Goal: Find specific page/section

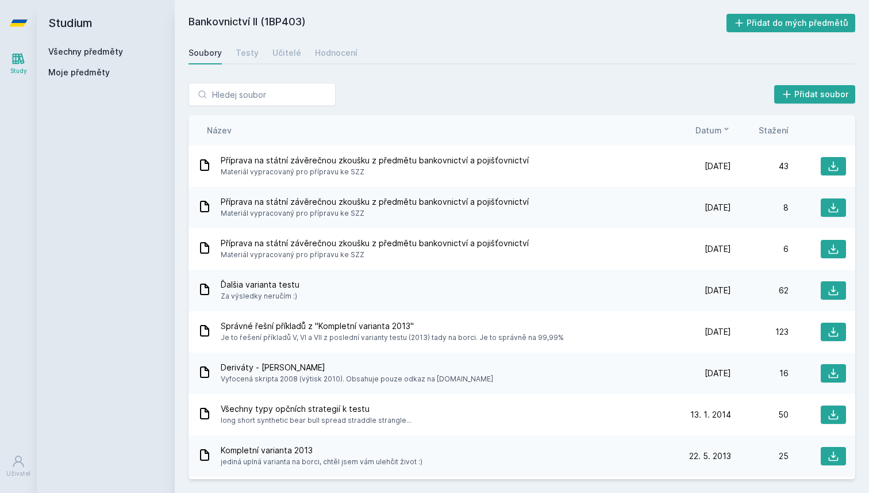
click at [9, 13] on link at bounding box center [18, 23] width 37 height 46
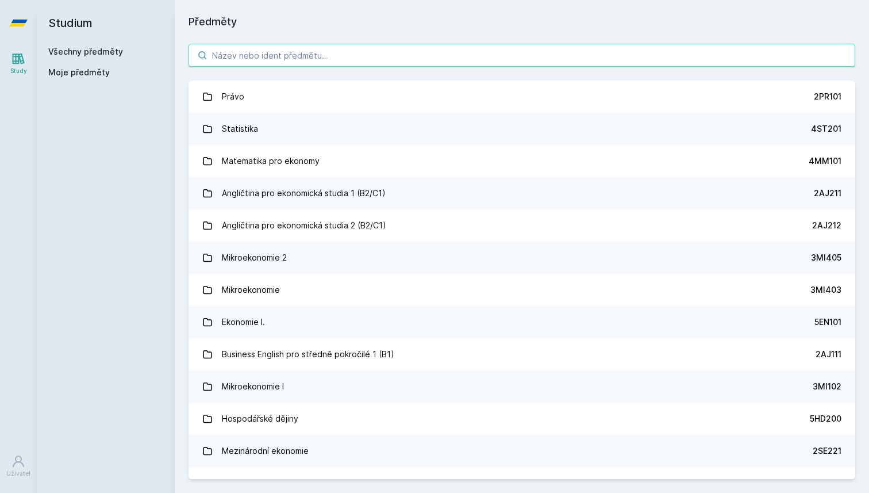
click at [272, 58] on input "search" at bounding box center [522, 55] width 667 height 23
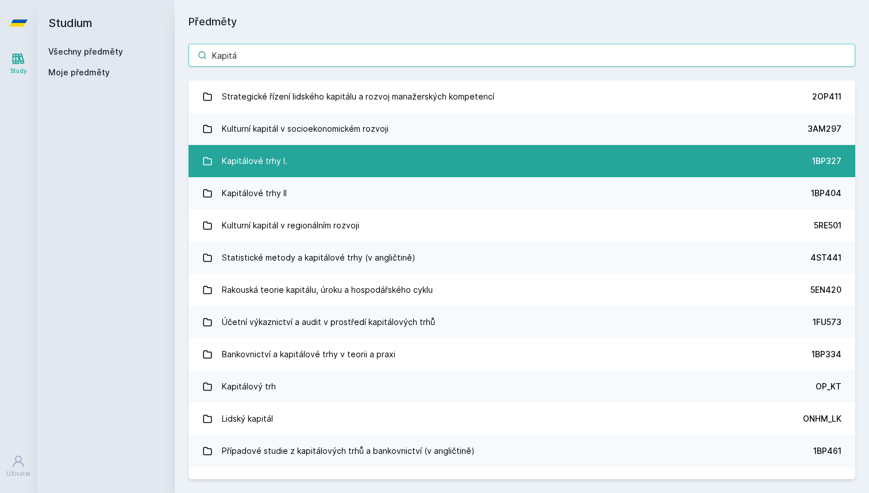
type input "Kapitá"
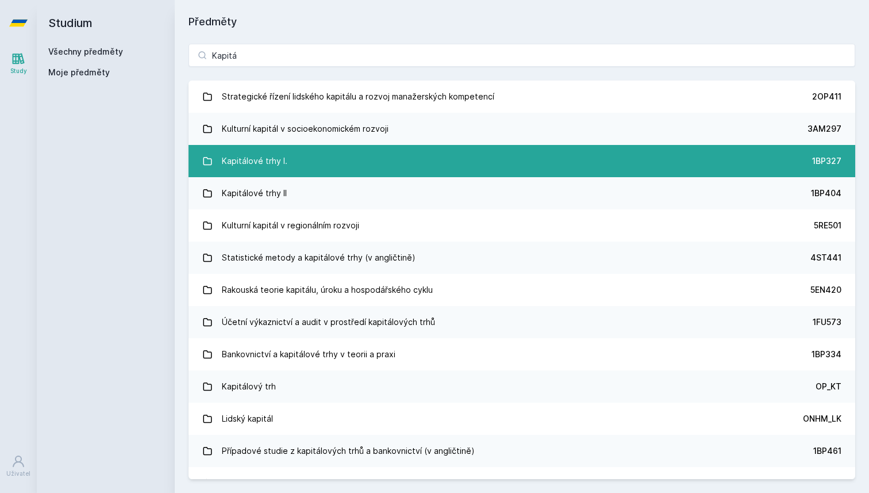
click at [426, 167] on link "Kapitálové trhy I. 1BP327" at bounding box center [522, 161] width 667 height 32
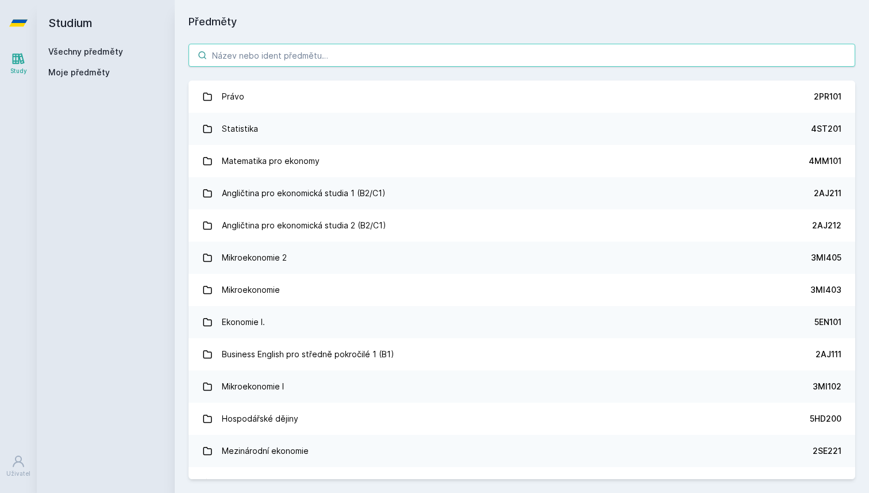
click at [320, 61] on input "search" at bounding box center [522, 55] width 667 height 23
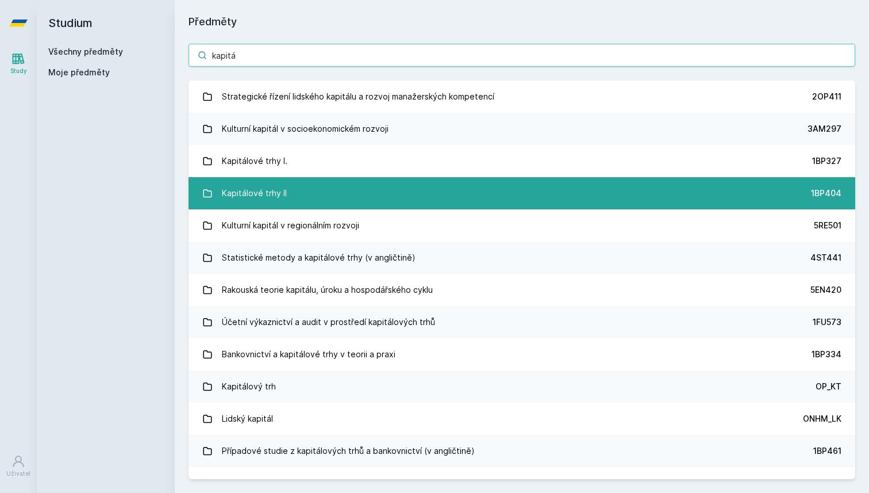
type input "kapitá"
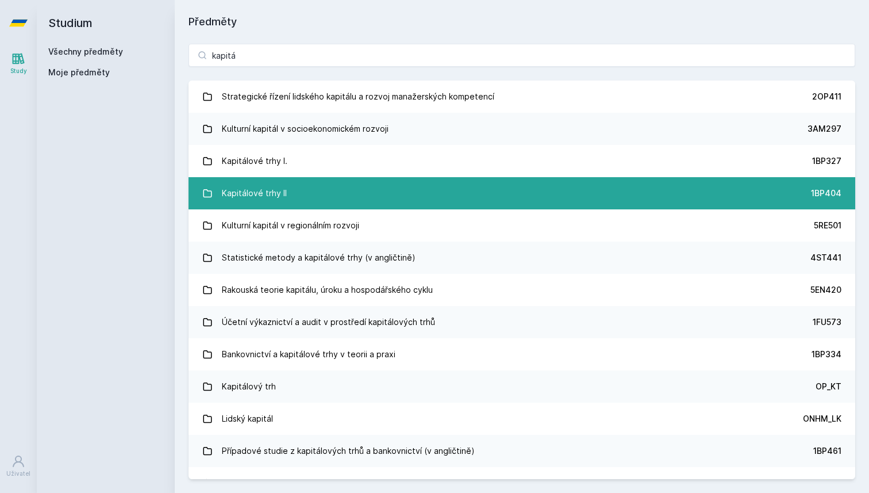
click at [396, 203] on link "Kapitálové trhy II 1BP404" at bounding box center [522, 193] width 667 height 32
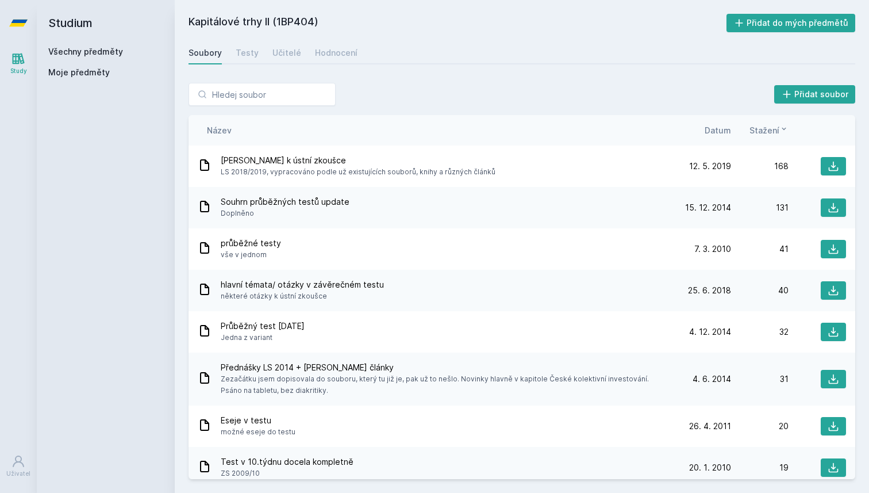
click at [715, 126] on span "Datum" at bounding box center [718, 130] width 26 height 12
